Goal: Find specific page/section: Find specific page/section

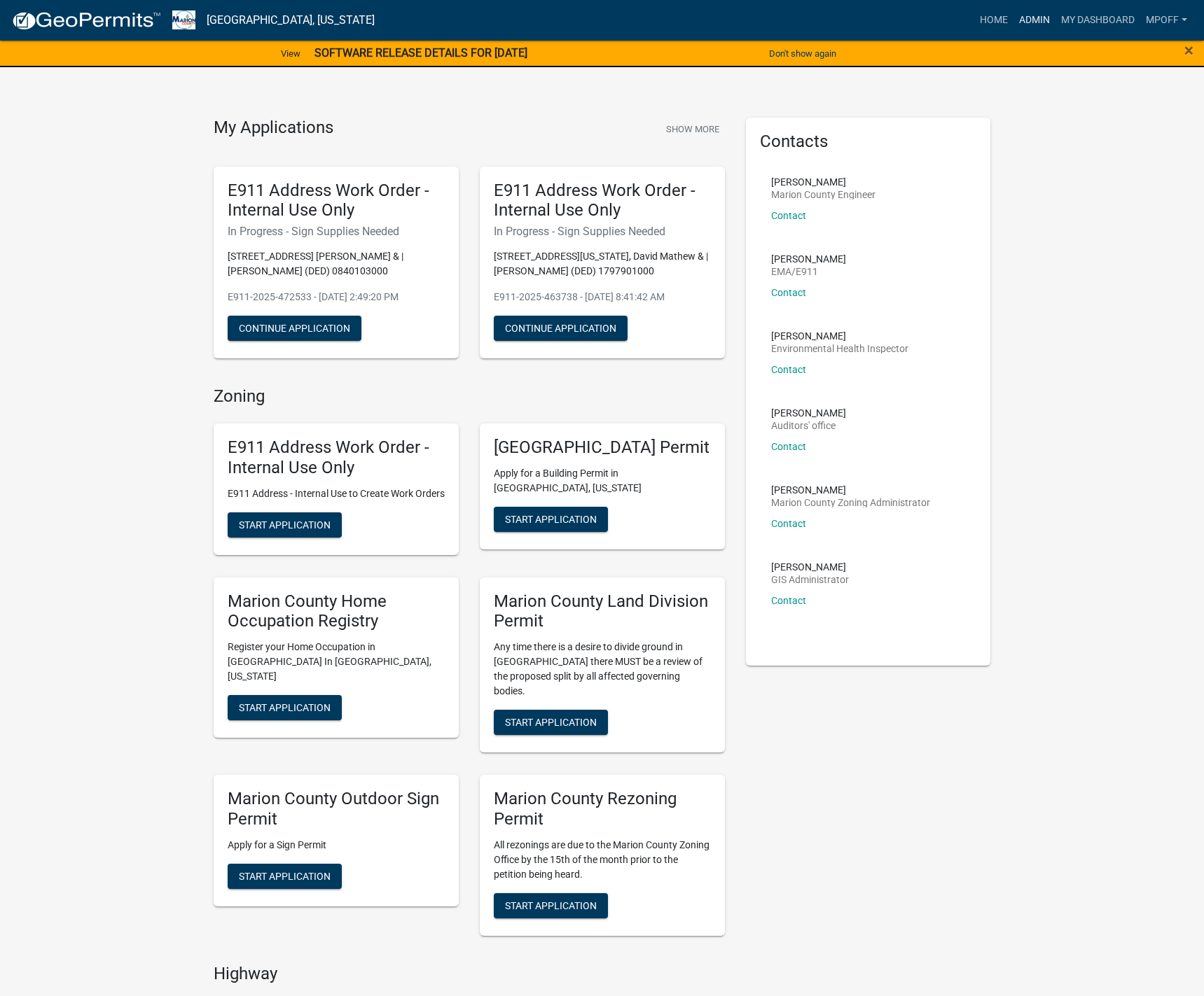
click at [1021, 23] on link "Admin" at bounding box center [1034, 20] width 42 height 27
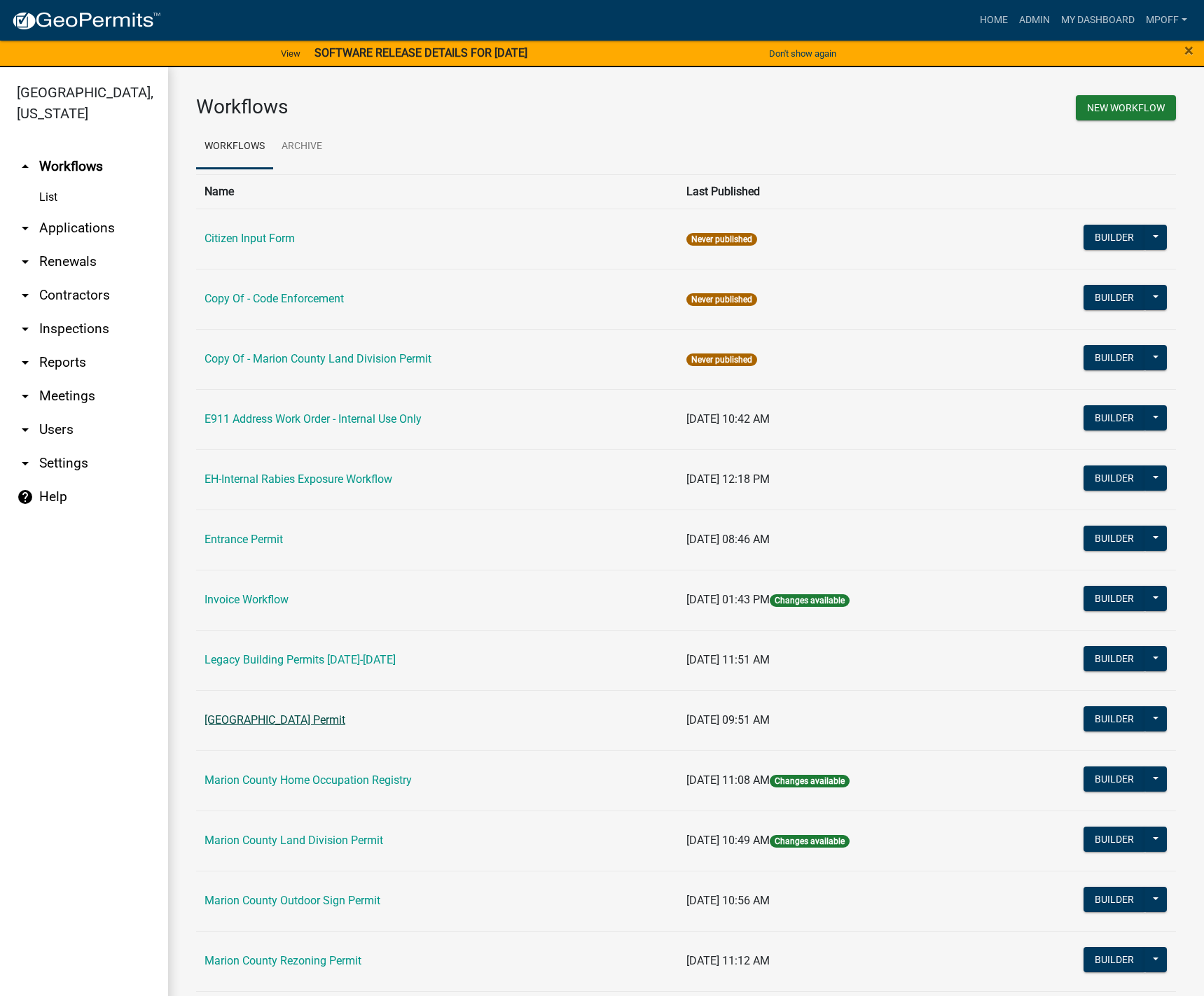
click at [260, 723] on link "[GEOGRAPHIC_DATA] Permit" at bounding box center [274, 720] width 140 height 13
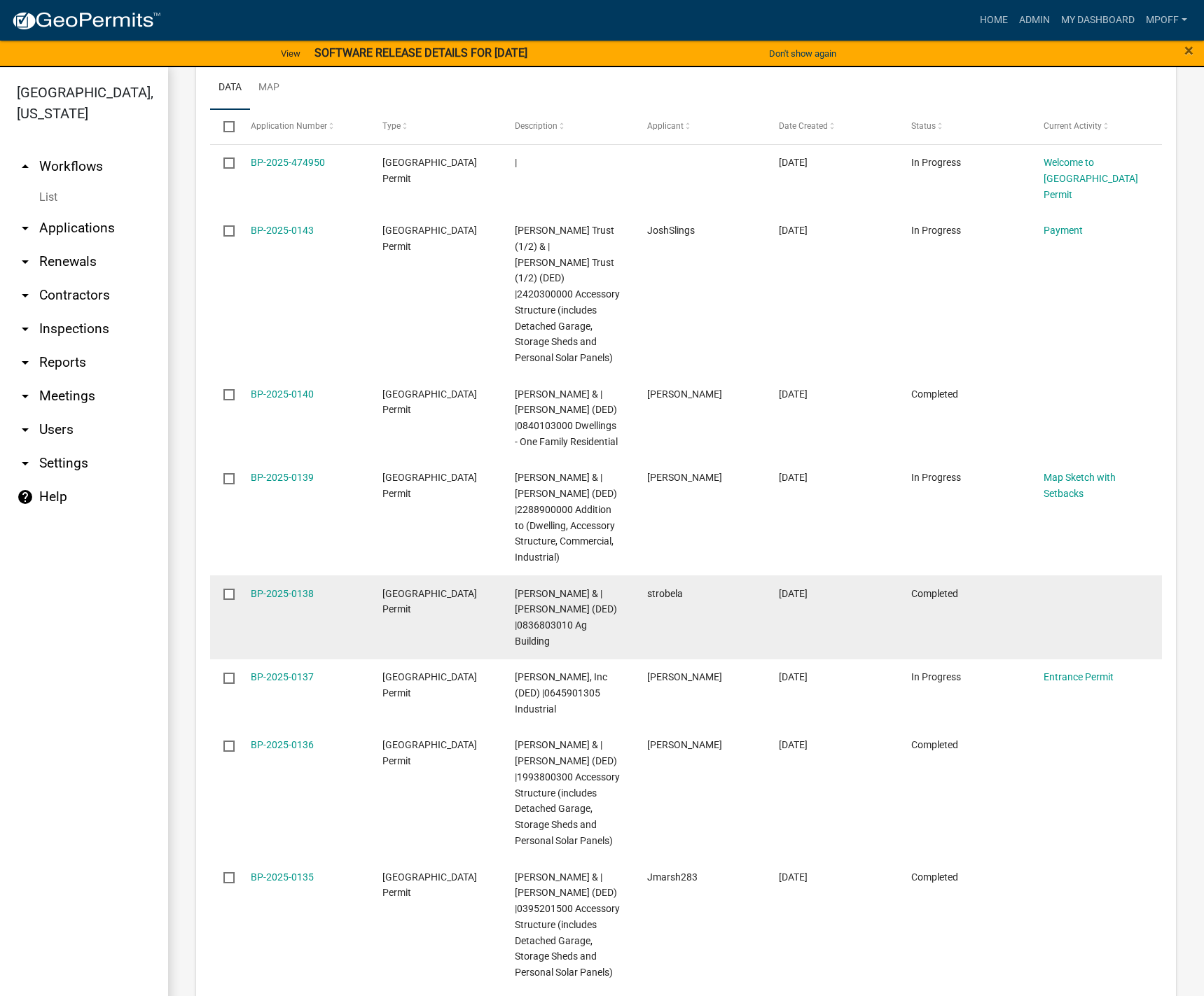
scroll to position [2310, 0]
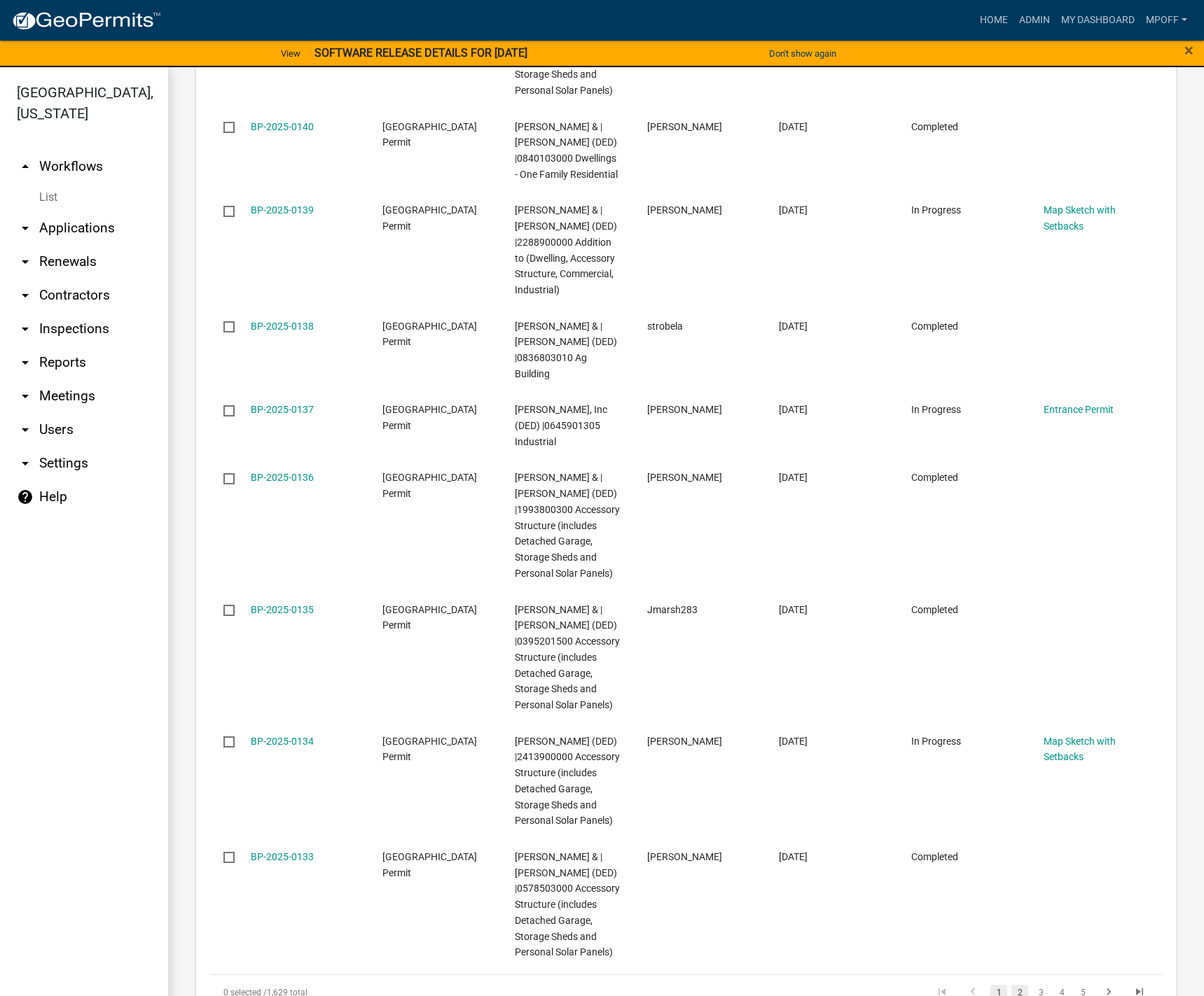
click at [1011, 985] on link "2" at bounding box center [1019, 992] width 17 height 15
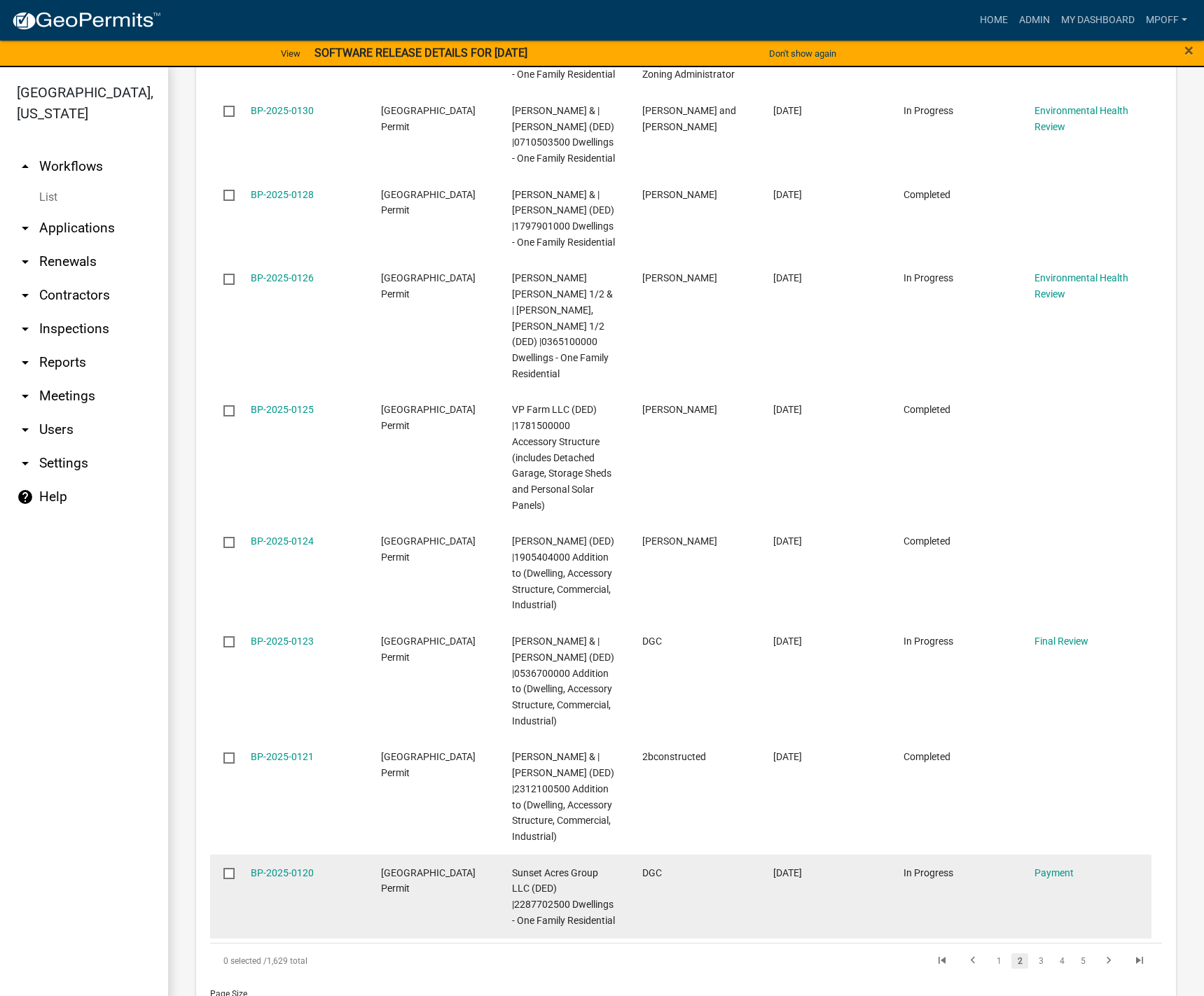
scroll to position [2377, 0]
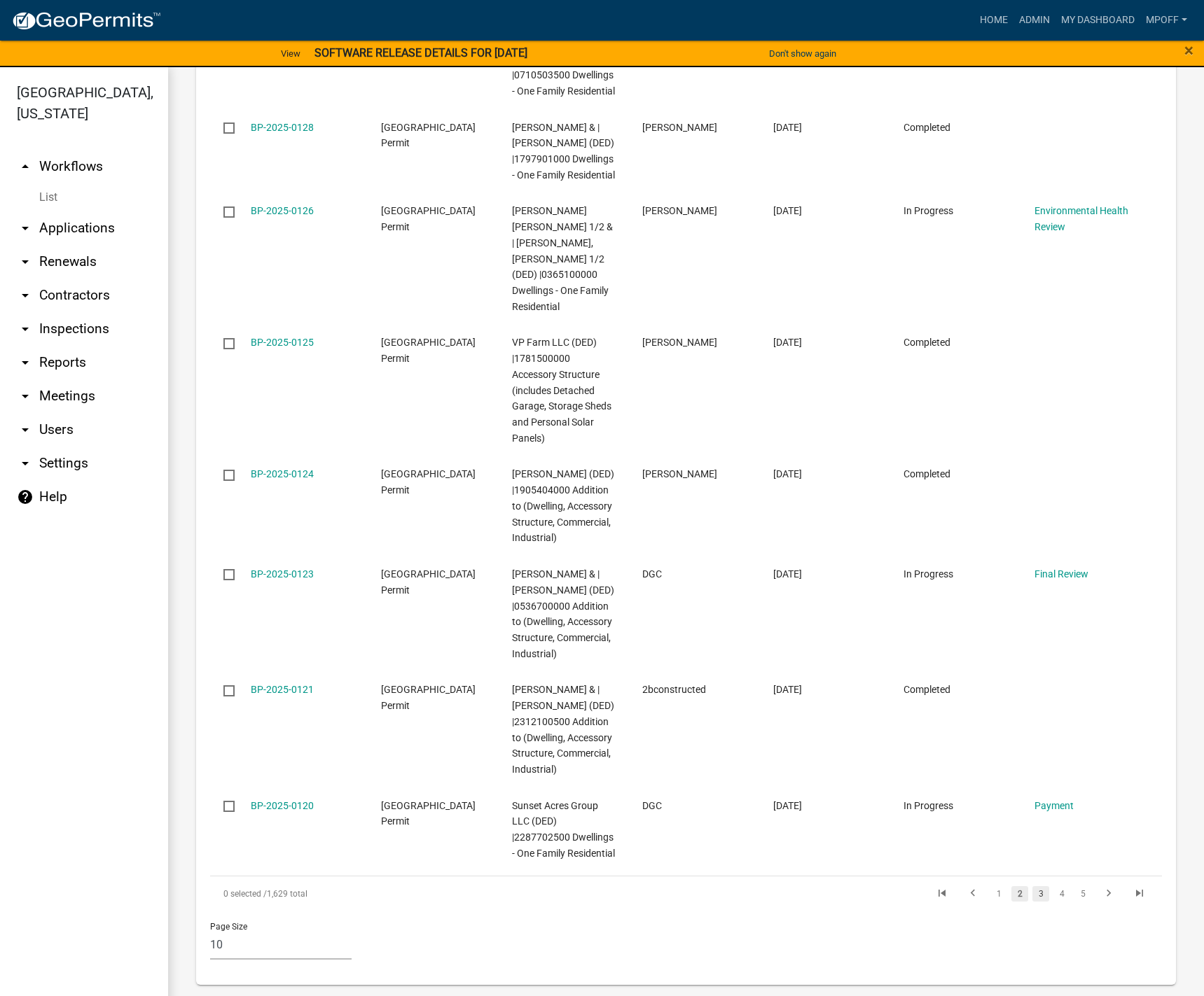
click at [1032, 895] on link "3" at bounding box center [1040, 894] width 17 height 15
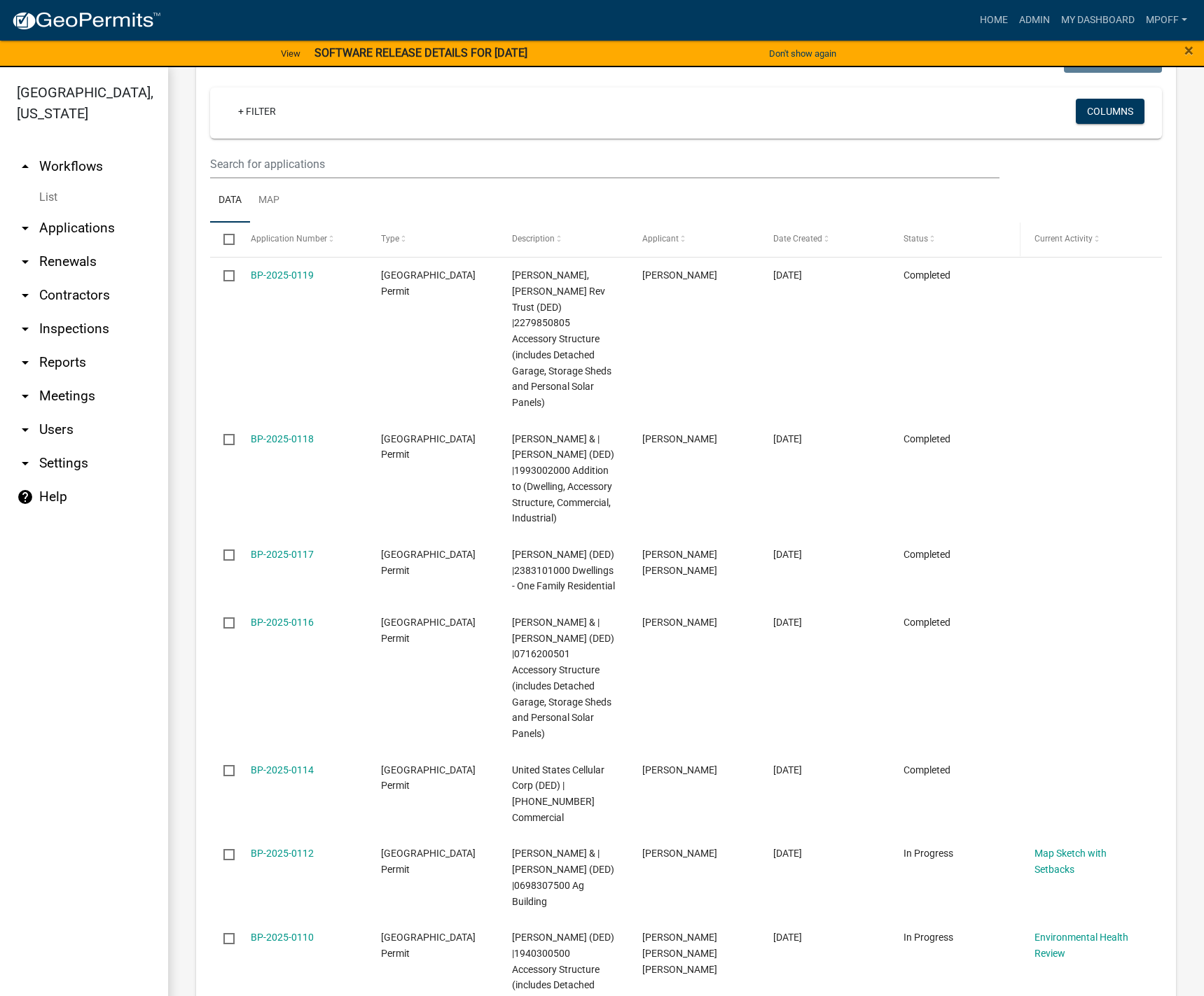
scroll to position [1694, 0]
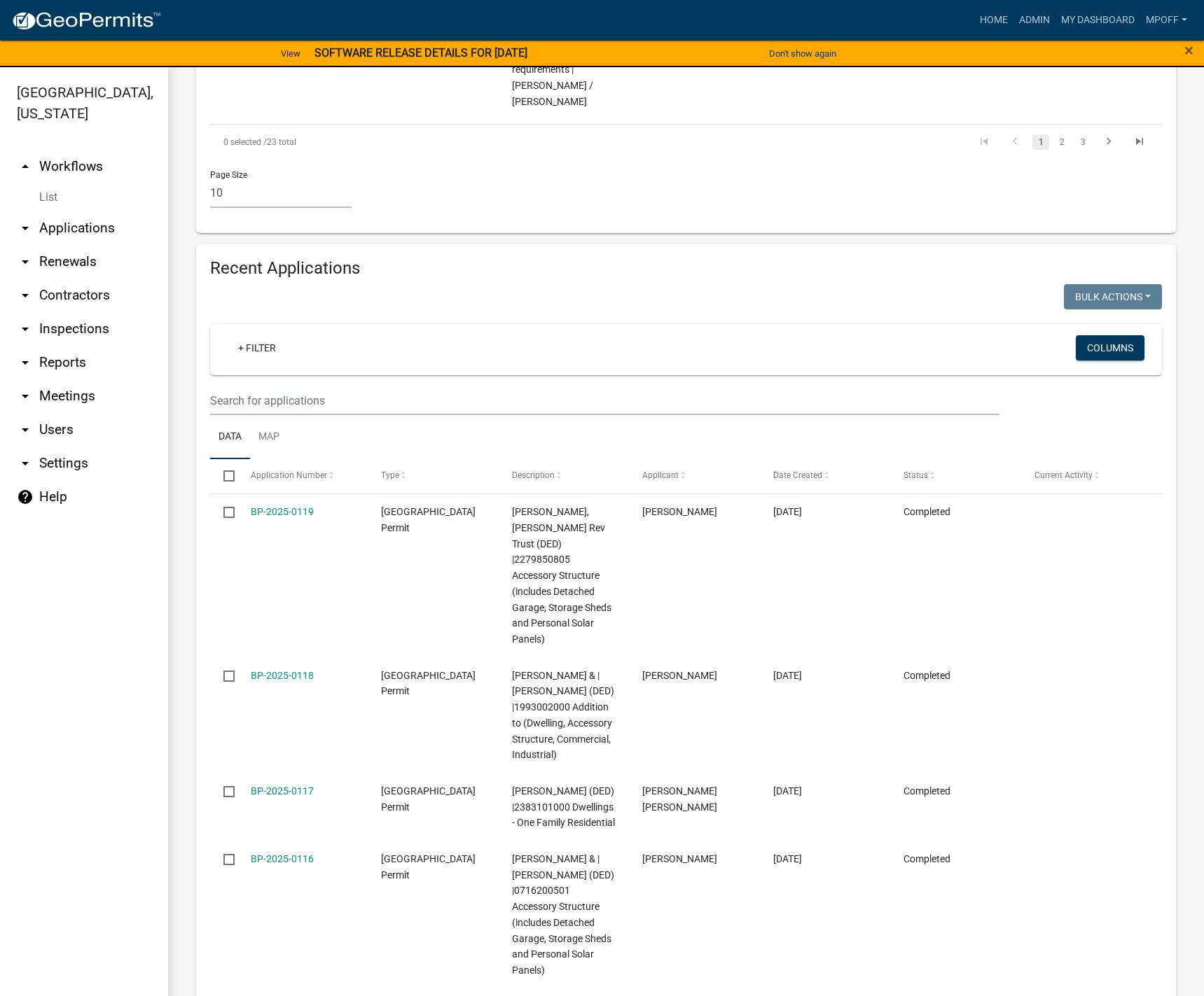
click at [49, 183] on link "List" at bounding box center [84, 197] width 168 height 28
